Goal: Navigation & Orientation: Find specific page/section

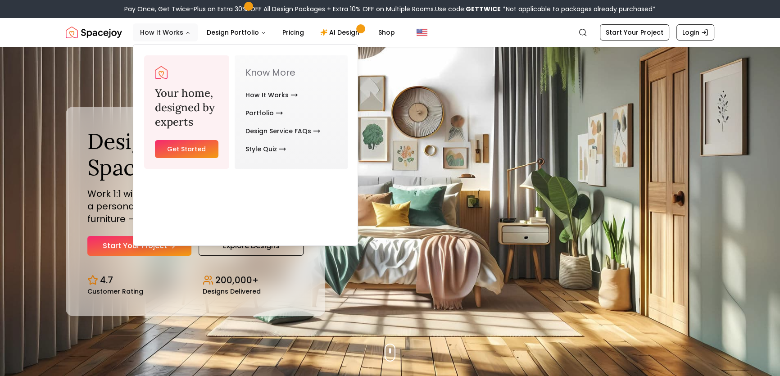
click at [190, 36] on icon "Main" at bounding box center [187, 32] width 5 height 5
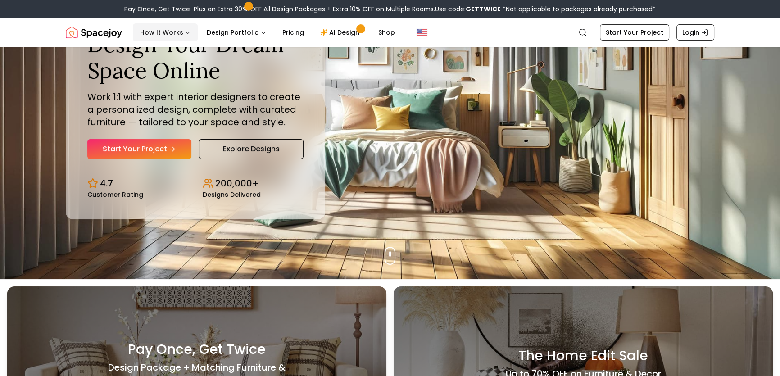
scroll to position [122, 0]
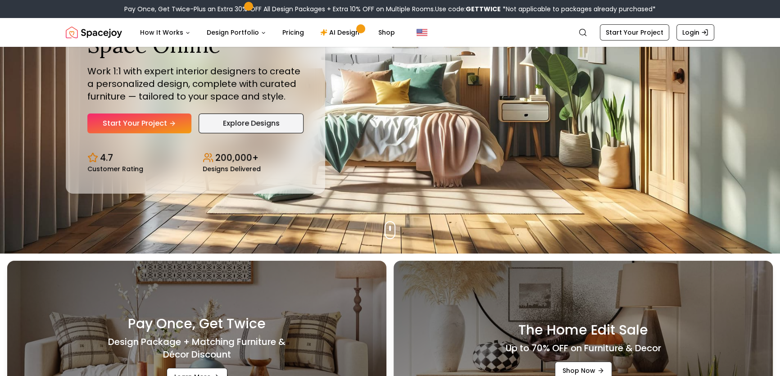
click at [296, 133] on link "Explore Designs" at bounding box center [251, 123] width 105 height 20
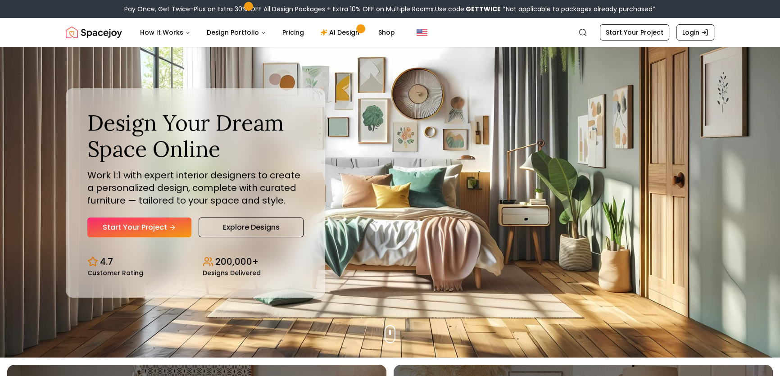
scroll to position [0, 0]
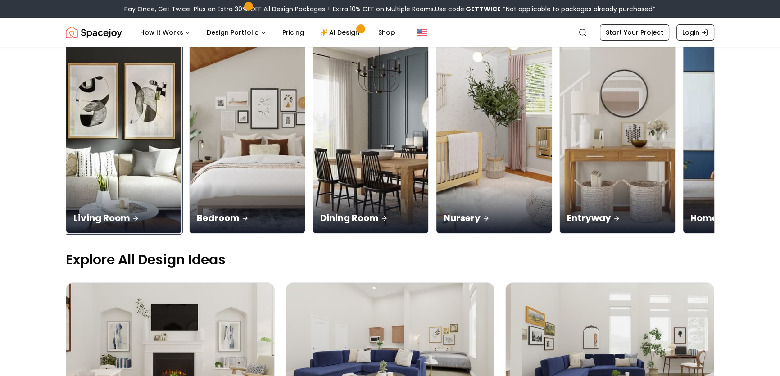
click at [99, 137] on img at bounding box center [123, 131] width 115 height 203
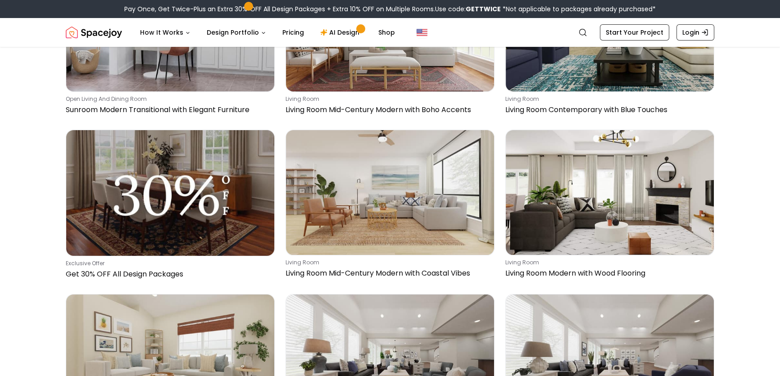
scroll to position [4297, 0]
